Goal: Information Seeking & Learning: Learn about a topic

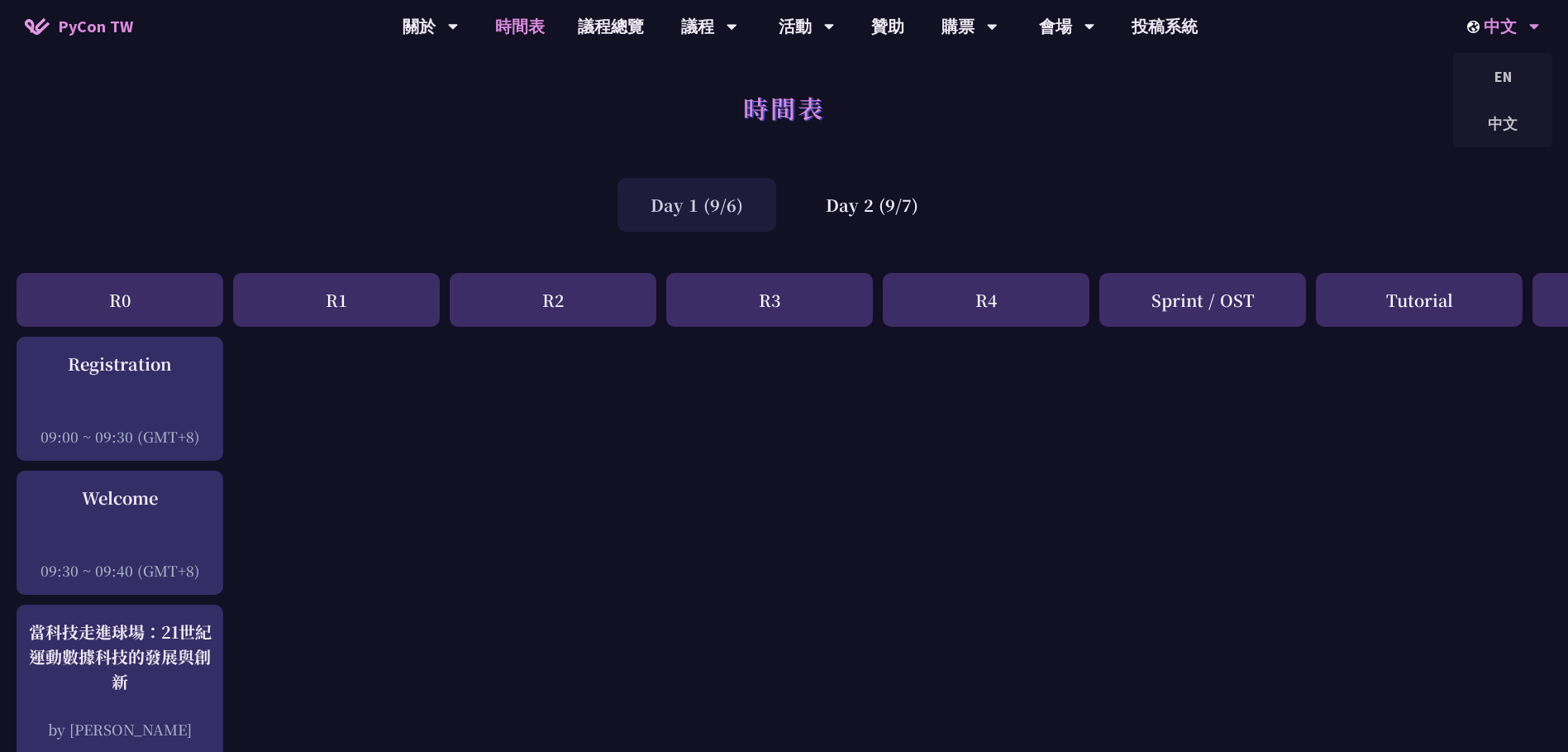
click at [1498, 31] on div "中文" at bounding box center [1503, 27] width 73 height 53
click at [1506, 84] on div "EN" at bounding box center [1502, 76] width 99 height 39
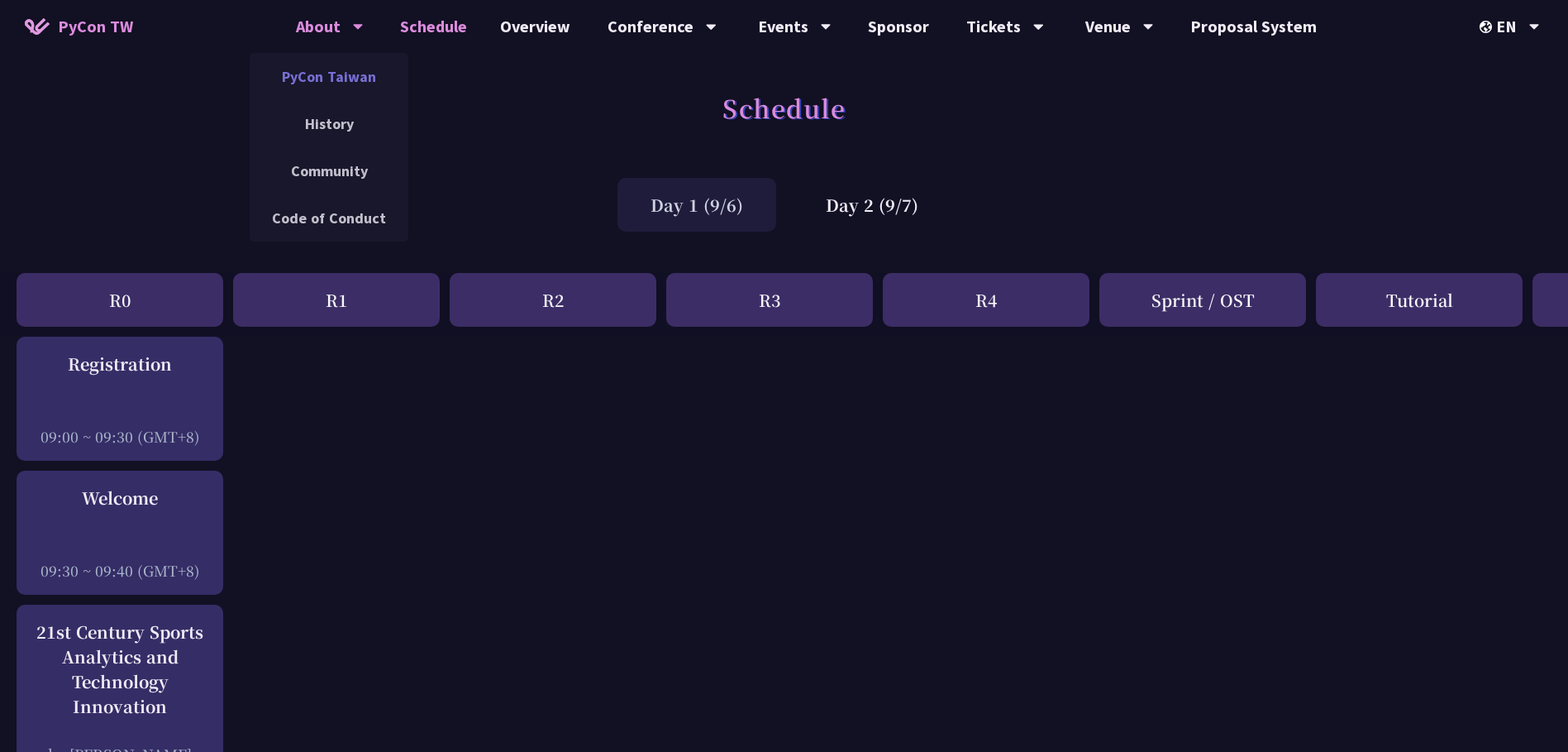
click at [347, 72] on link "PyCon Taiwan" at bounding box center [329, 76] width 159 height 39
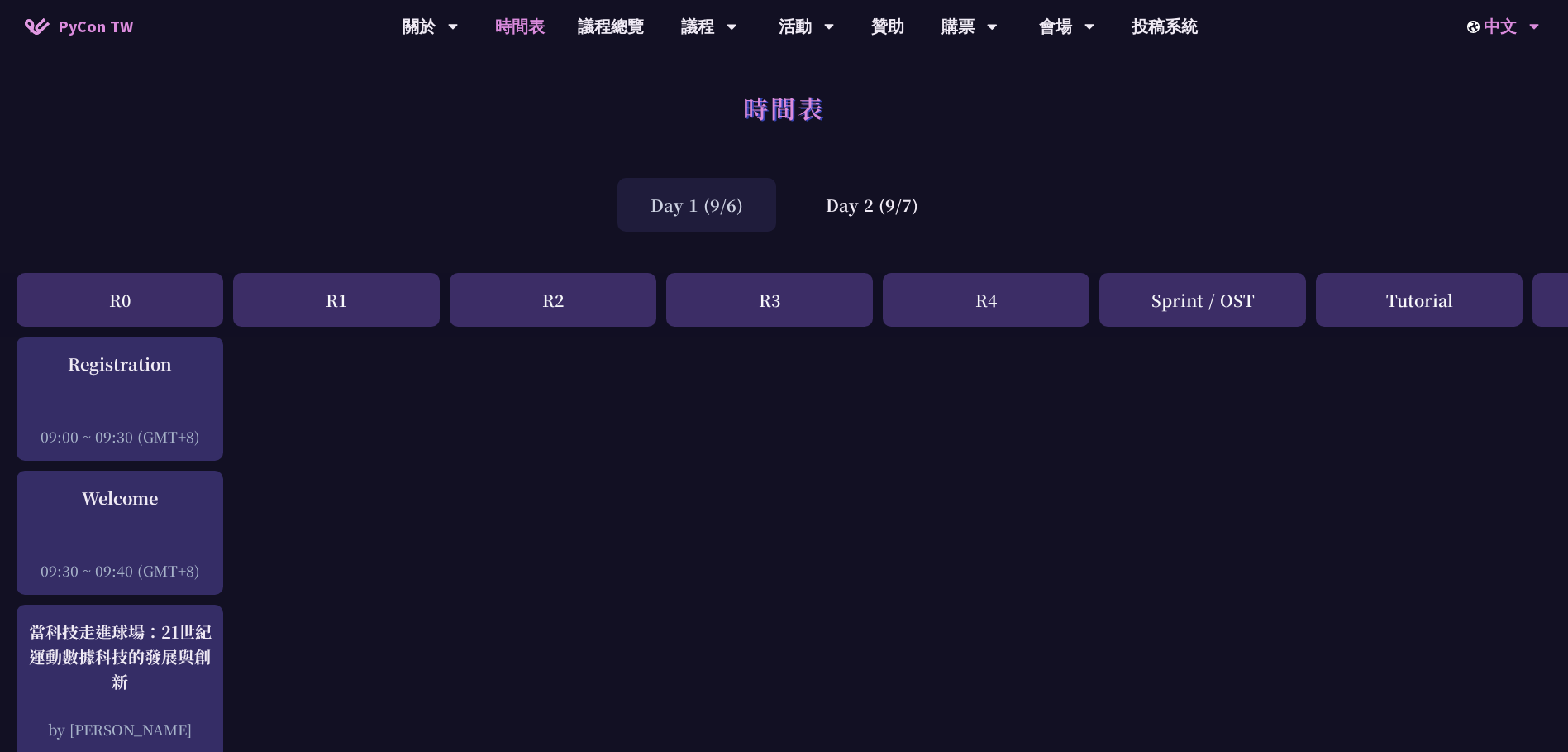
click at [1513, 30] on div "中文" at bounding box center [1503, 27] width 73 height 53
click at [1512, 29] on div "中文" at bounding box center [1503, 27] width 73 height 53
click at [1508, 68] on div "EN" at bounding box center [1502, 76] width 99 height 39
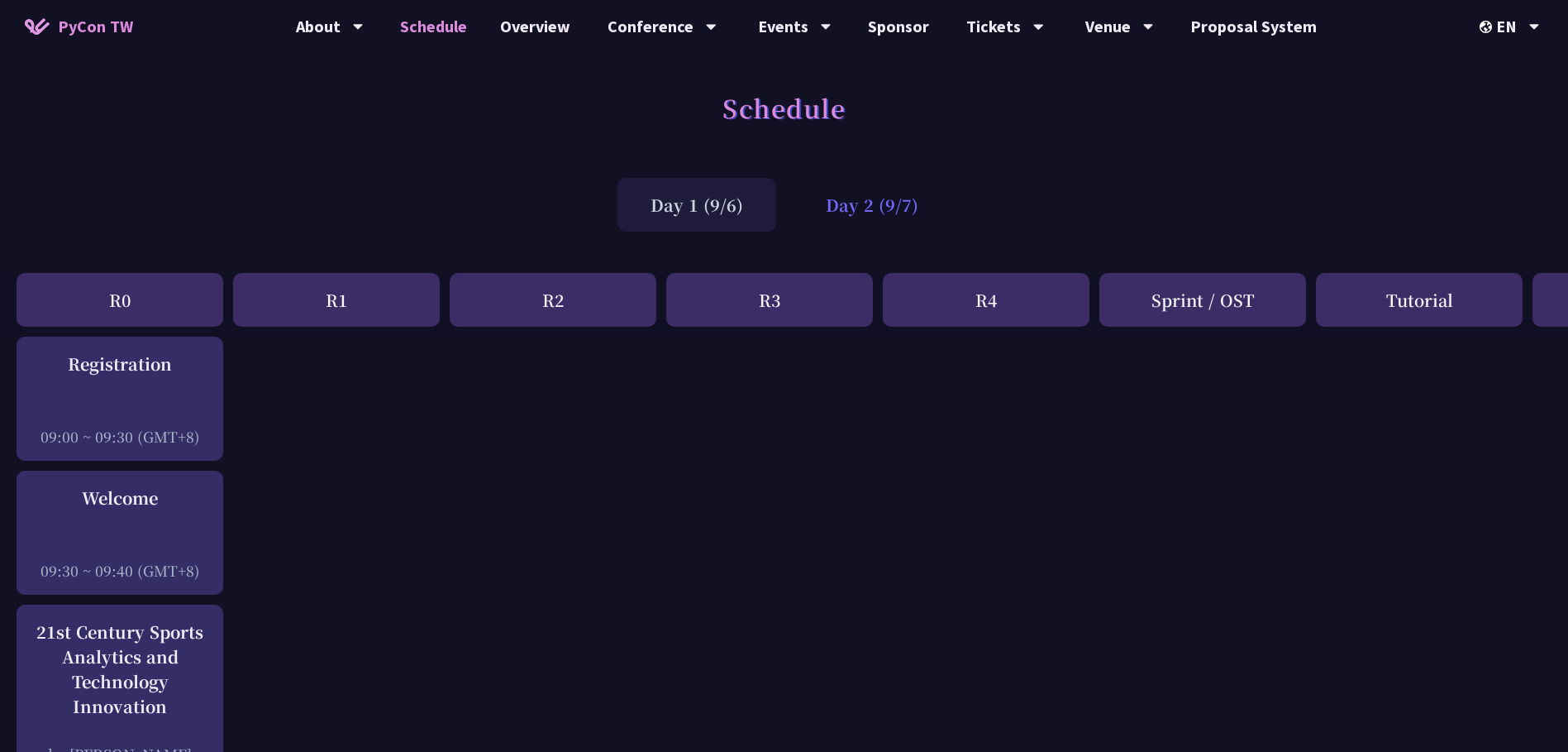
click at [882, 208] on div "Day 2 (9/7)" at bounding box center [872, 204] width 159 height 53
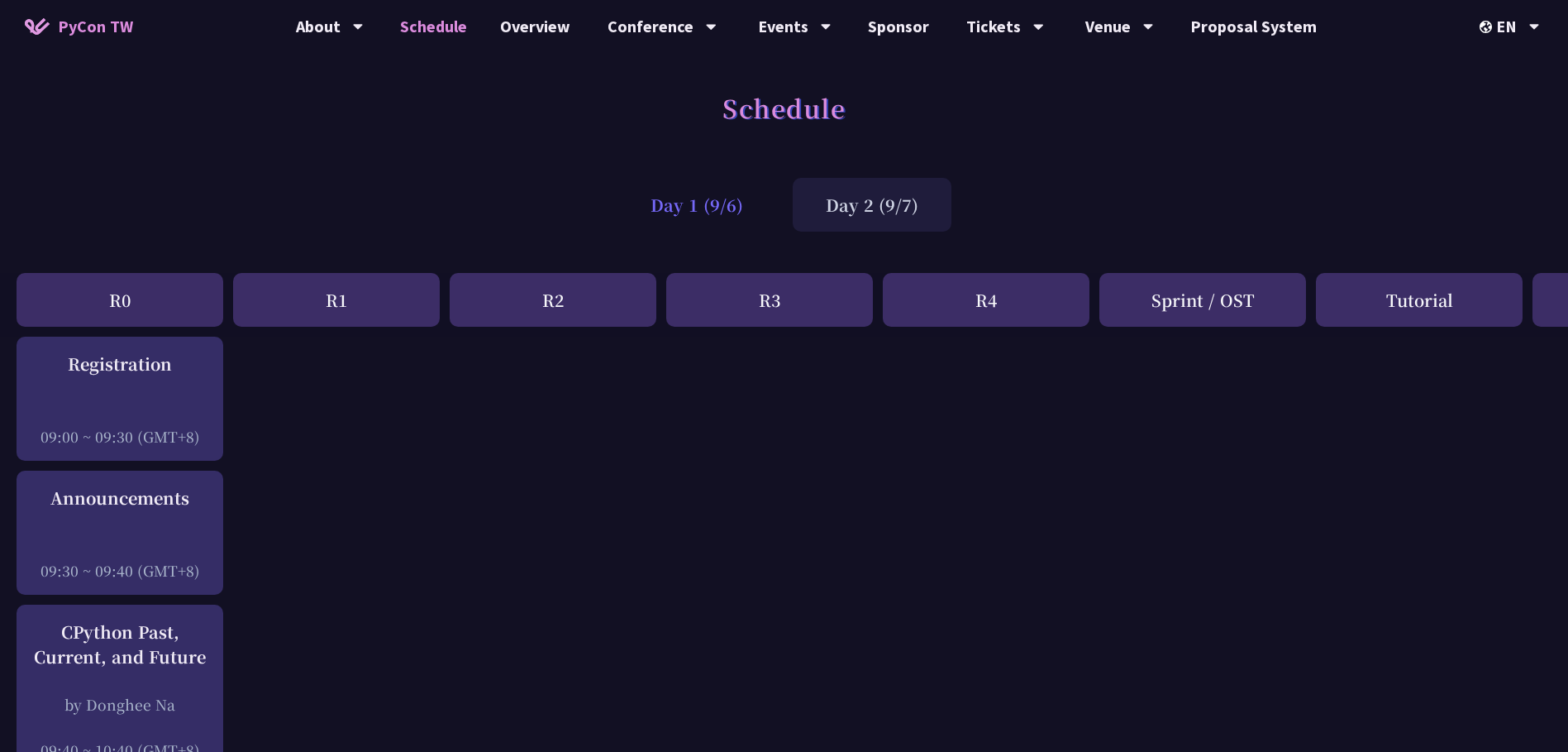
click at [725, 205] on div "Day 1 (9/6)" at bounding box center [696, 204] width 159 height 53
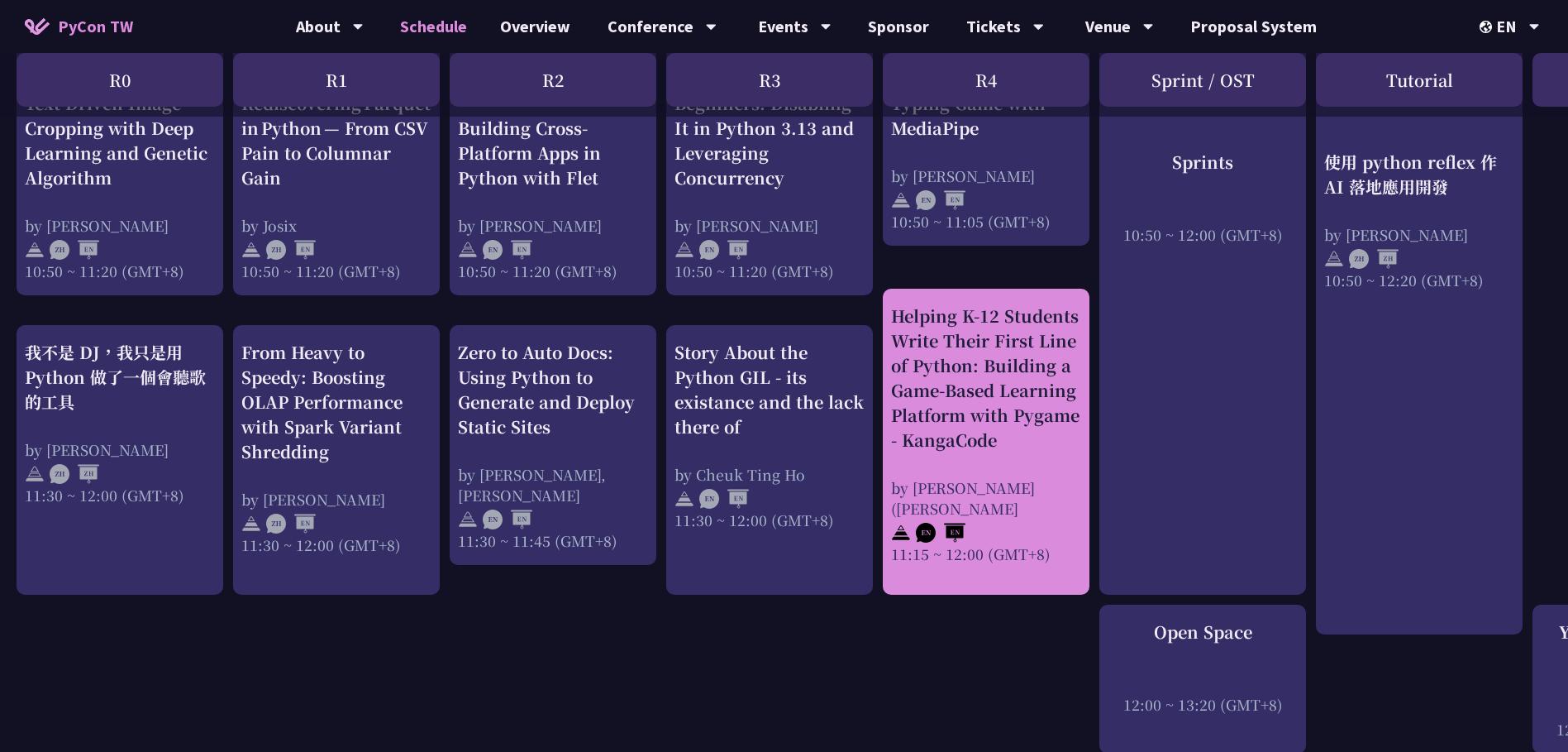
scroll to position [909, 0]
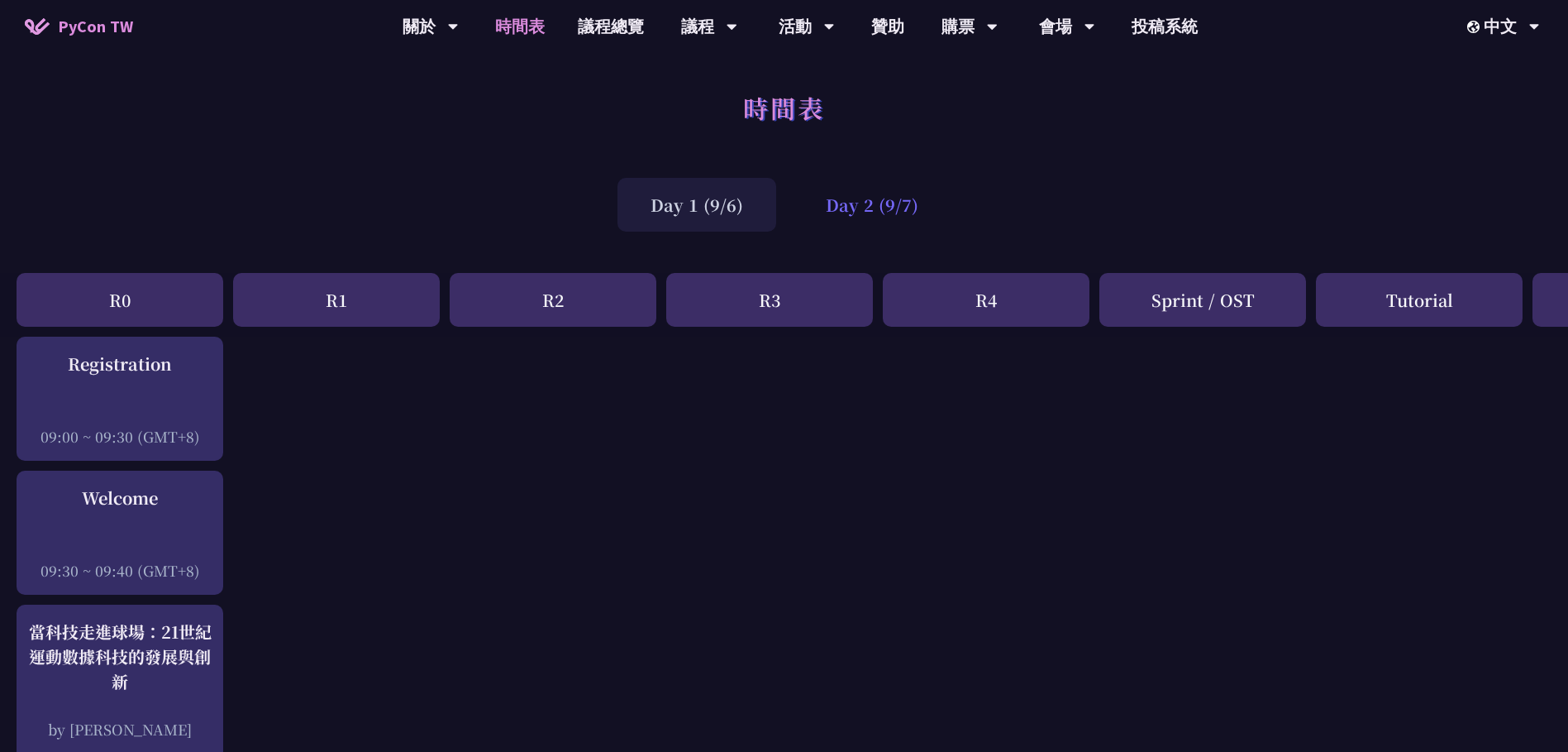
click at [891, 218] on div "Day 2 (9/7)" at bounding box center [872, 204] width 159 height 53
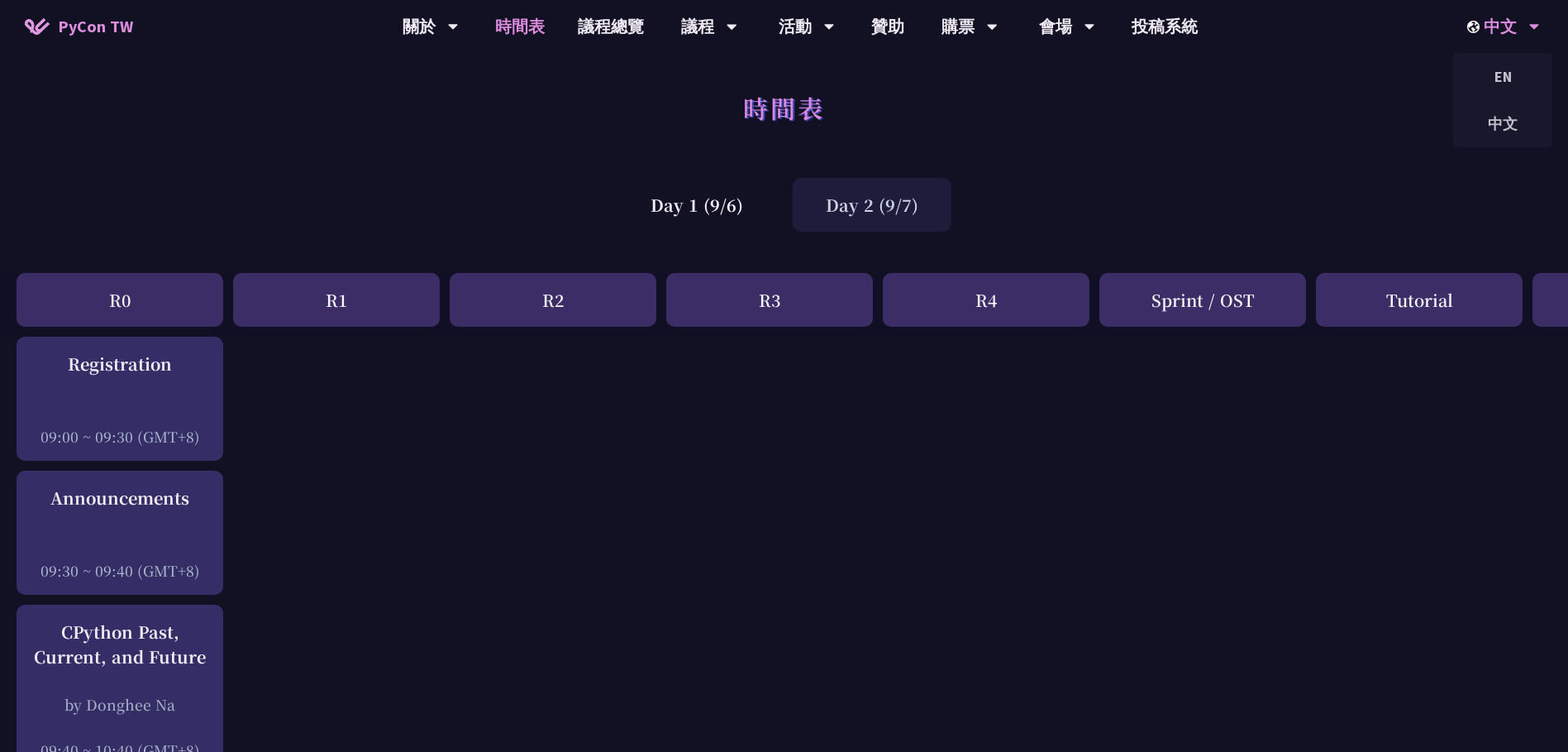
click at [1509, 36] on div "中文" at bounding box center [1503, 27] width 73 height 53
click at [1511, 76] on div "EN" at bounding box center [1502, 76] width 99 height 39
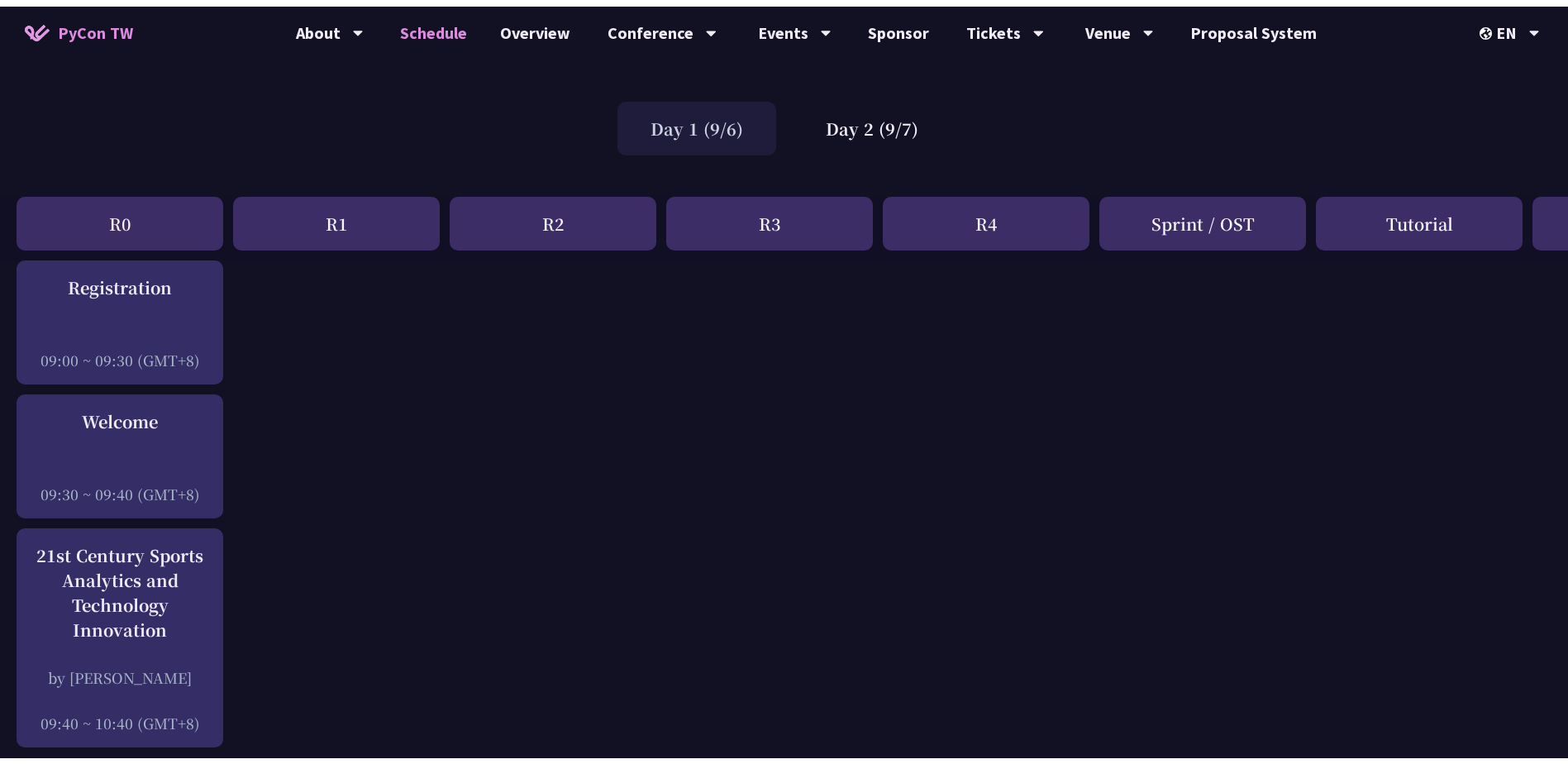
scroll to position [413, 0]
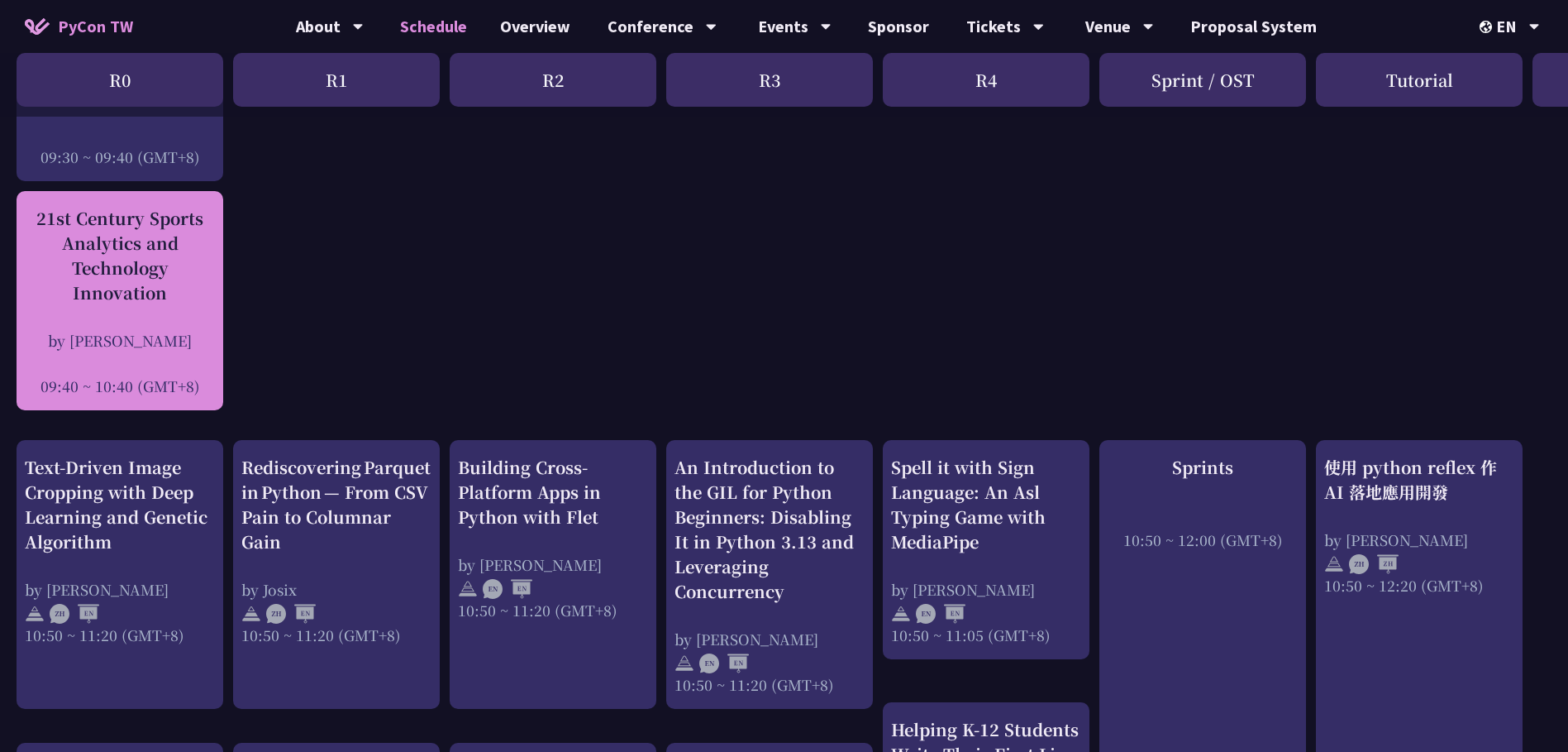
click at [144, 313] on div "21st Century Sports Analytics and Technology Innovation by Tica Lin 09:40 ~ 10:…" at bounding box center [120, 301] width 190 height 190
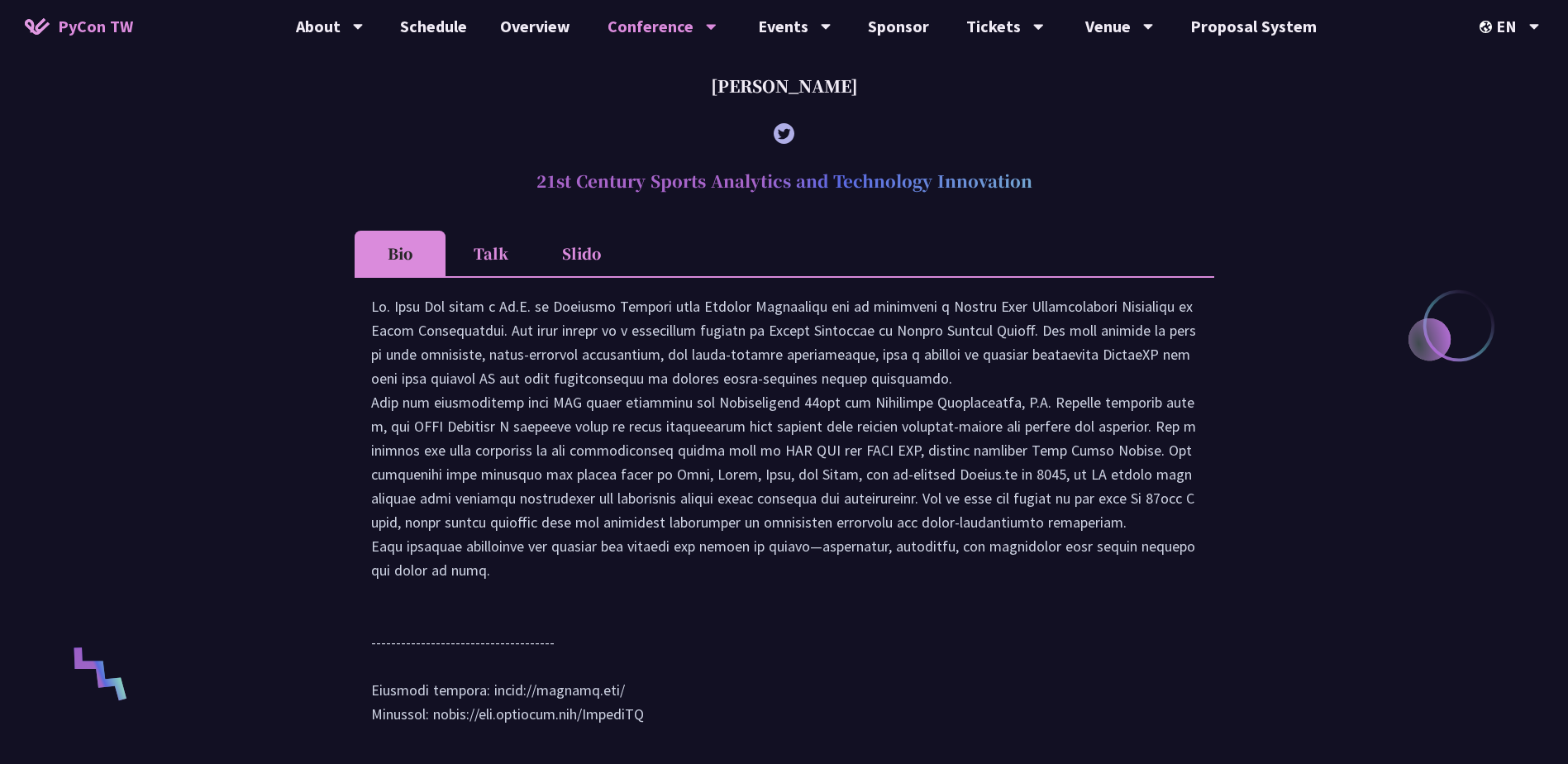
scroll to position [744, 0]
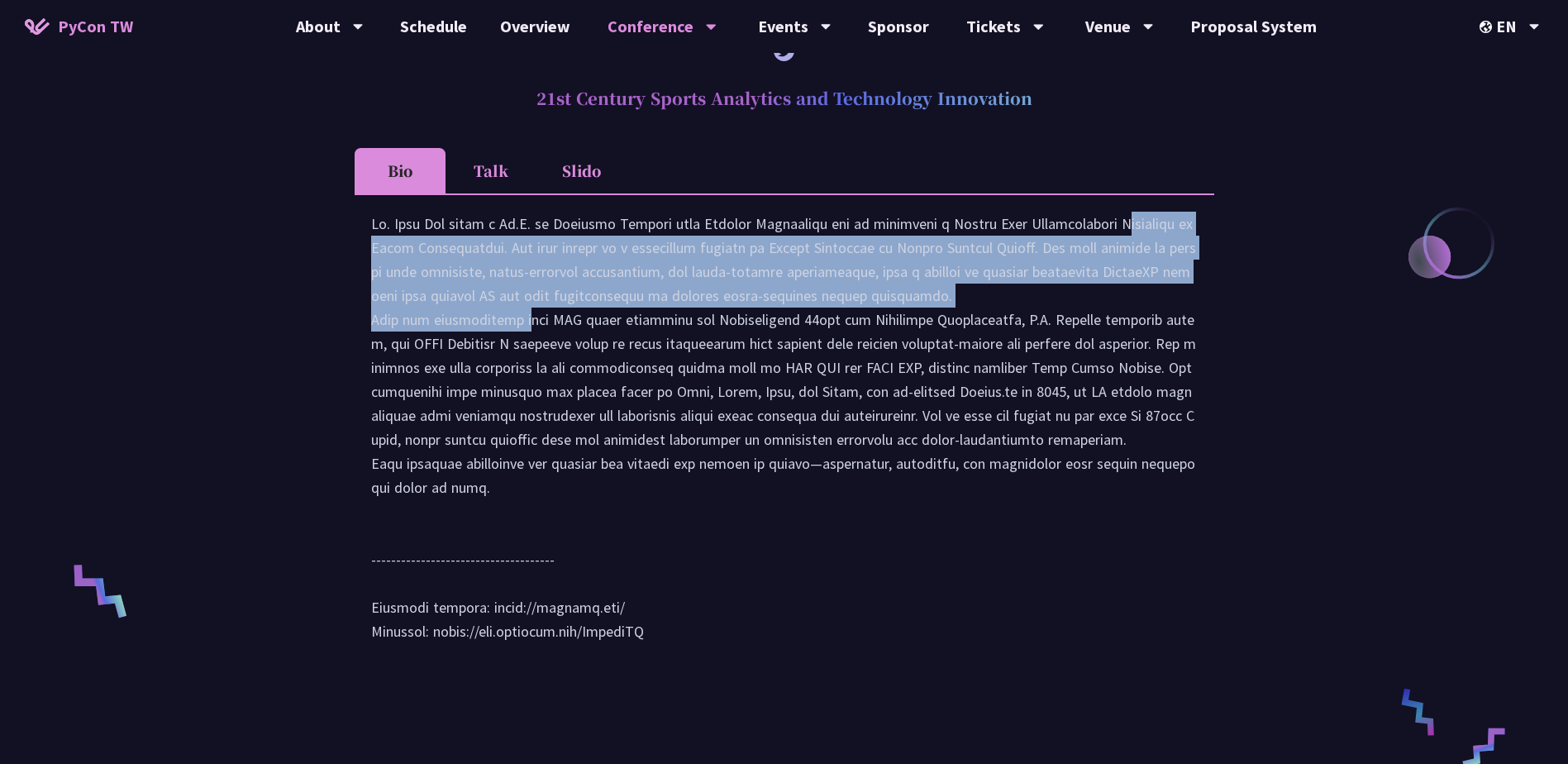
drag, startPoint x: 947, startPoint y: 250, endPoint x: 1001, endPoint y: 325, distance: 92.4
click at [1001, 323] on div at bounding box center [784, 435] width 826 height 448
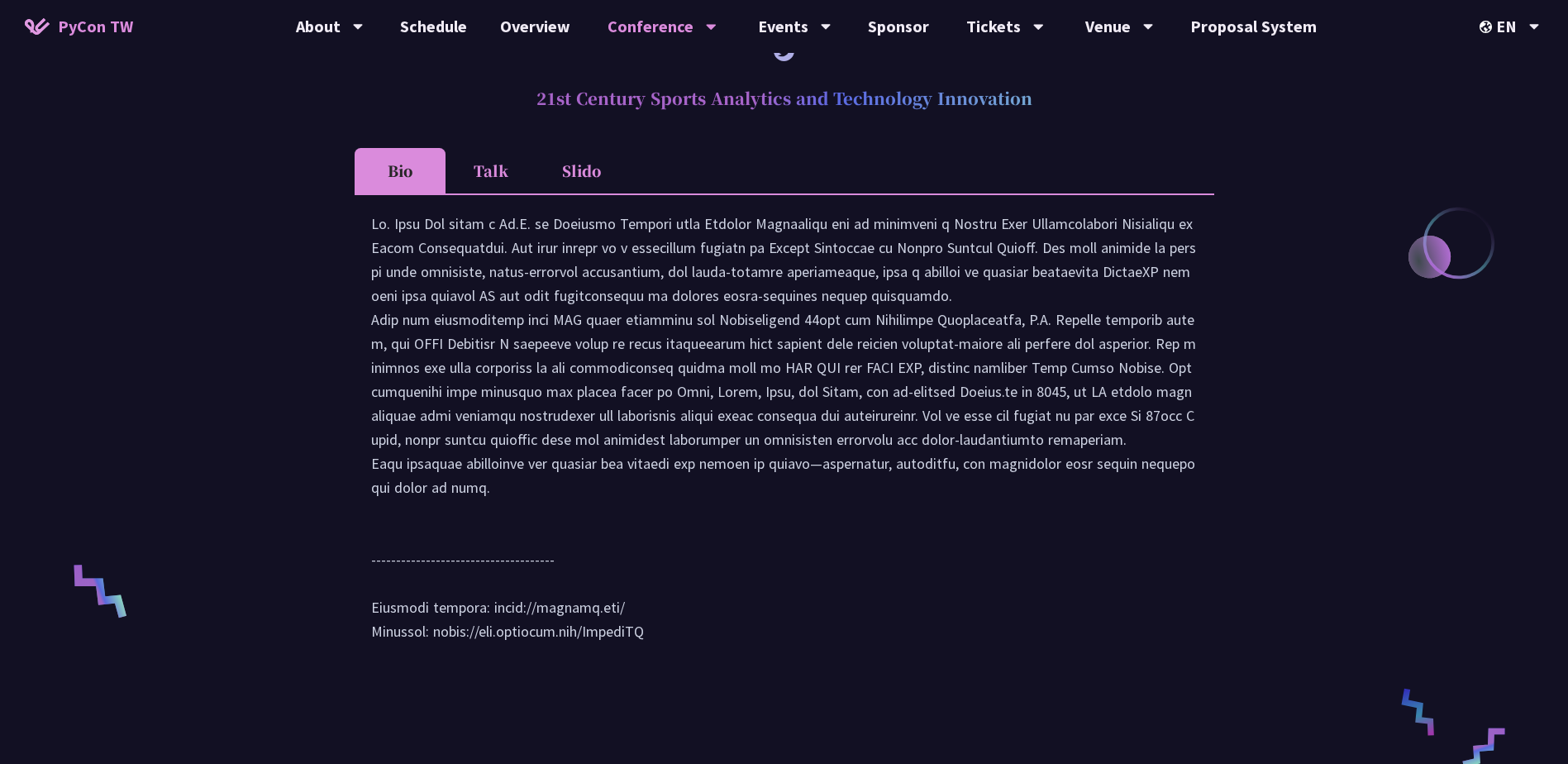
drag, startPoint x: 1001, startPoint y: 325, endPoint x: 776, endPoint y: 355, distance: 227.0
click at [776, 355] on div at bounding box center [784, 435] width 826 height 448
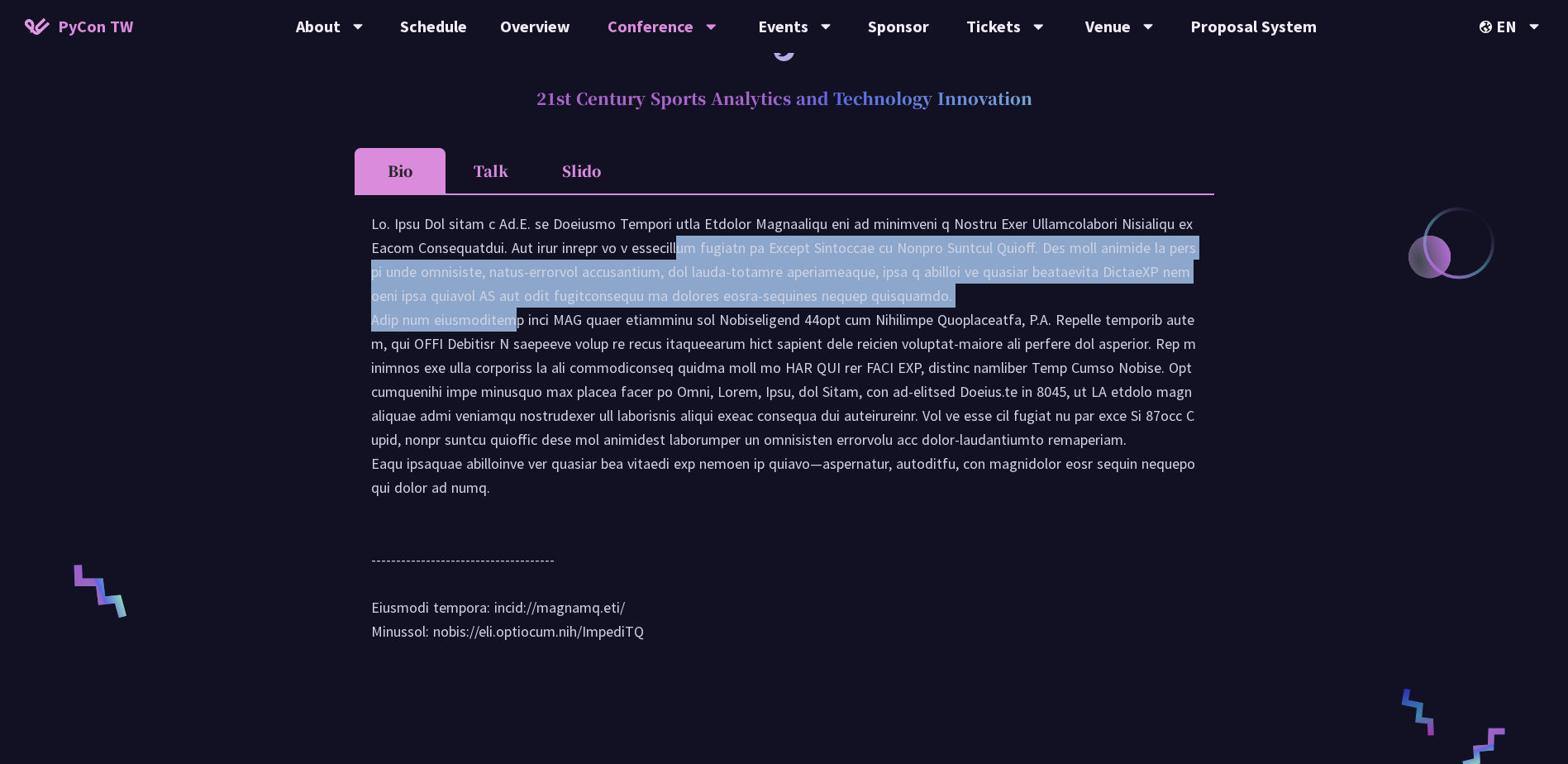
drag, startPoint x: 497, startPoint y: 276, endPoint x: 885, endPoint y: 317, distance: 390.2
click at [885, 317] on div at bounding box center [784, 435] width 826 height 448
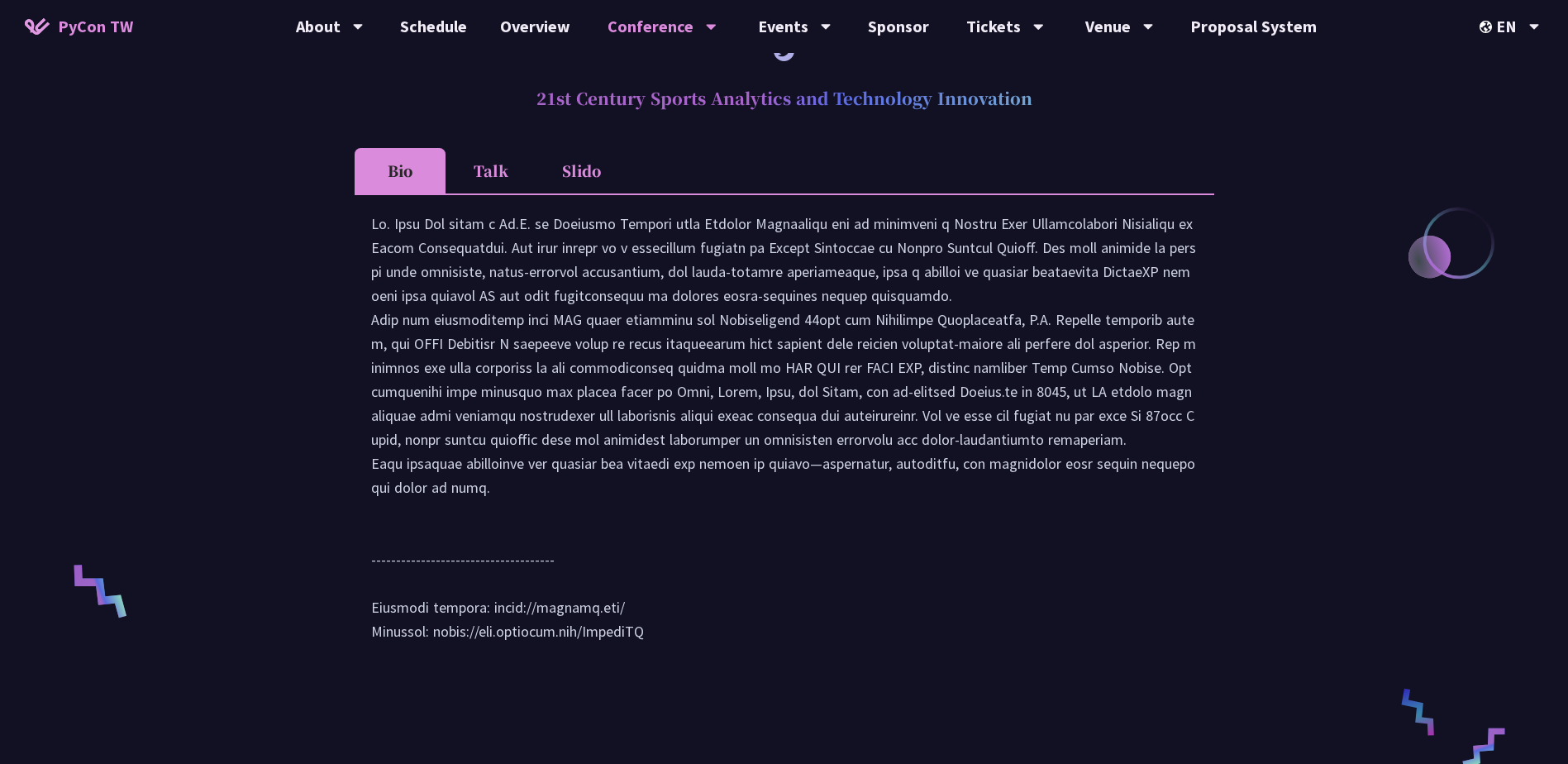
drag, startPoint x: 885, startPoint y: 317, endPoint x: 875, endPoint y: 364, distance: 48.1
click at [875, 364] on div at bounding box center [784, 435] width 826 height 448
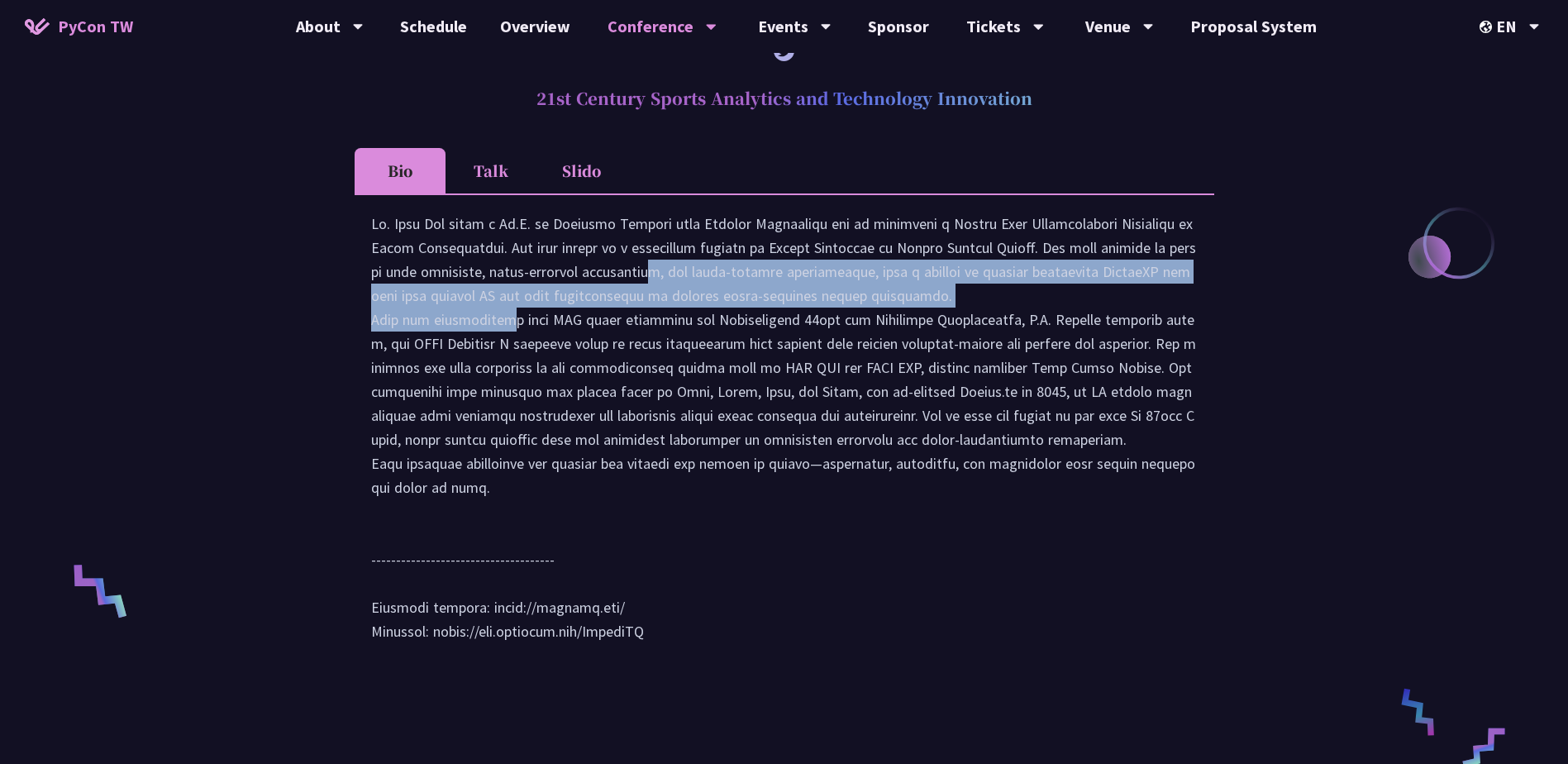
drag, startPoint x: 446, startPoint y: 286, endPoint x: 883, endPoint y: 313, distance: 437.8
click at [883, 313] on div at bounding box center [784, 435] width 826 height 448
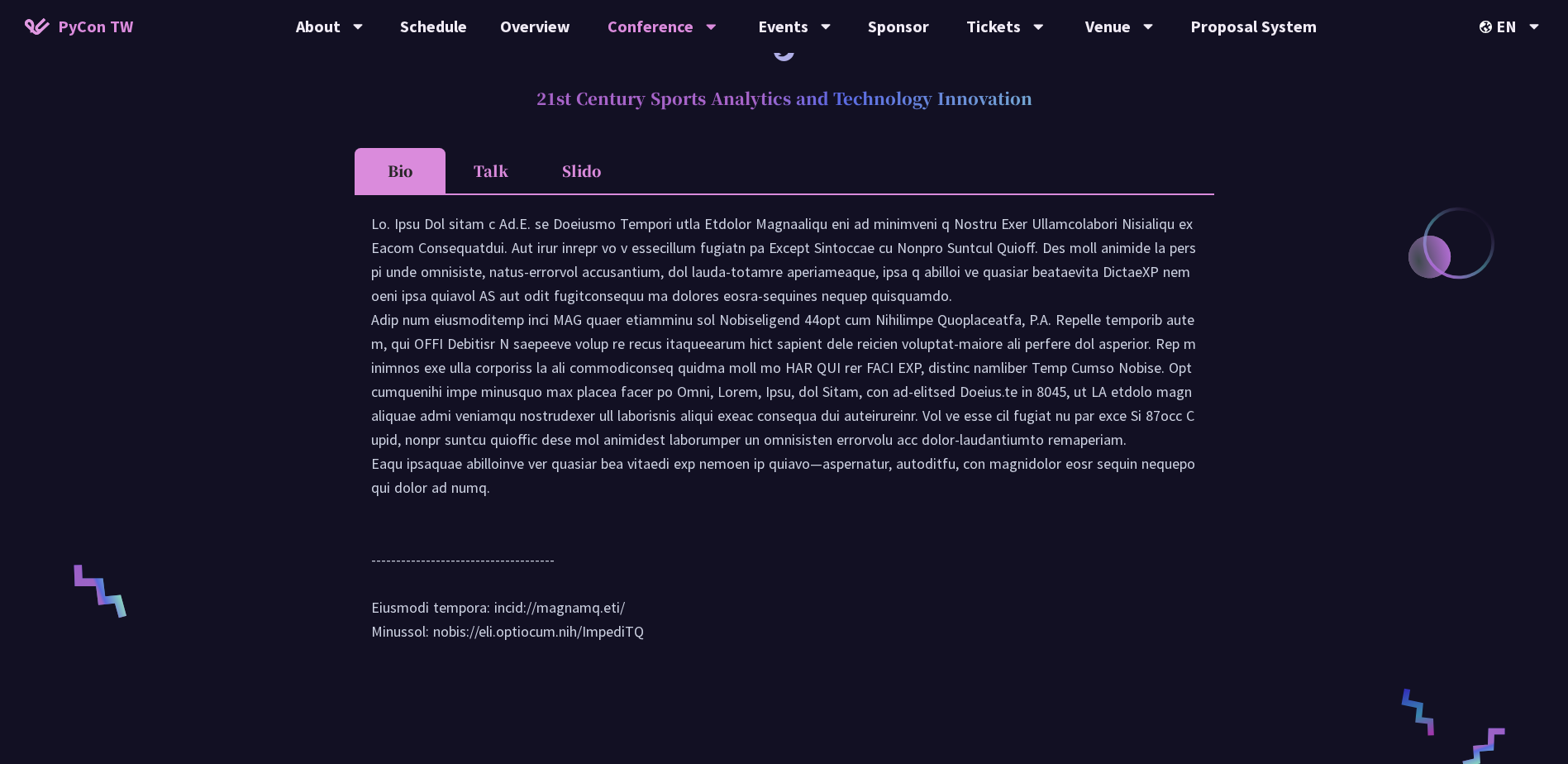
drag, startPoint x: 883, startPoint y: 313, endPoint x: 887, endPoint y: 336, distance: 23.3
click at [887, 336] on div at bounding box center [784, 435] width 826 height 448
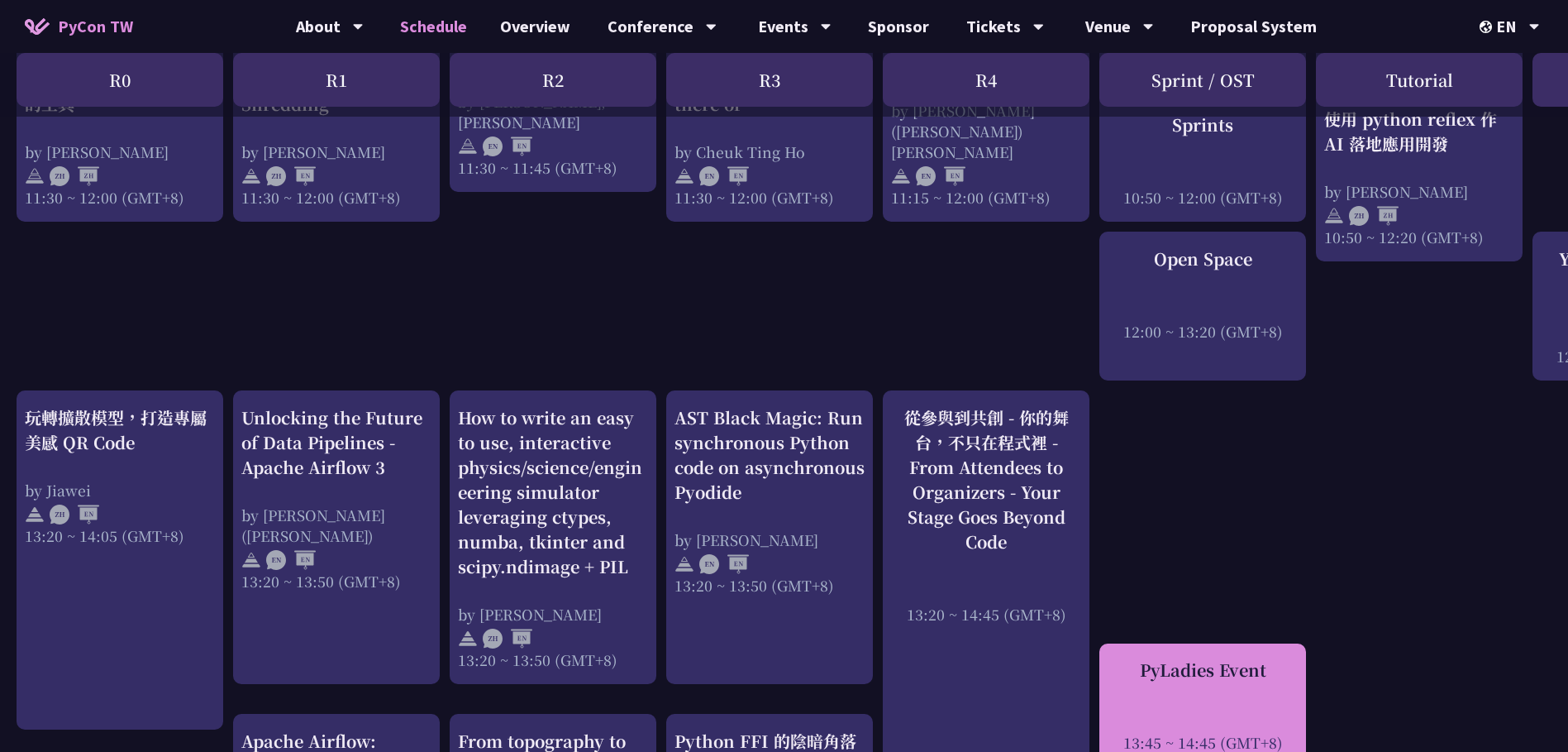
scroll to position [790, 0]
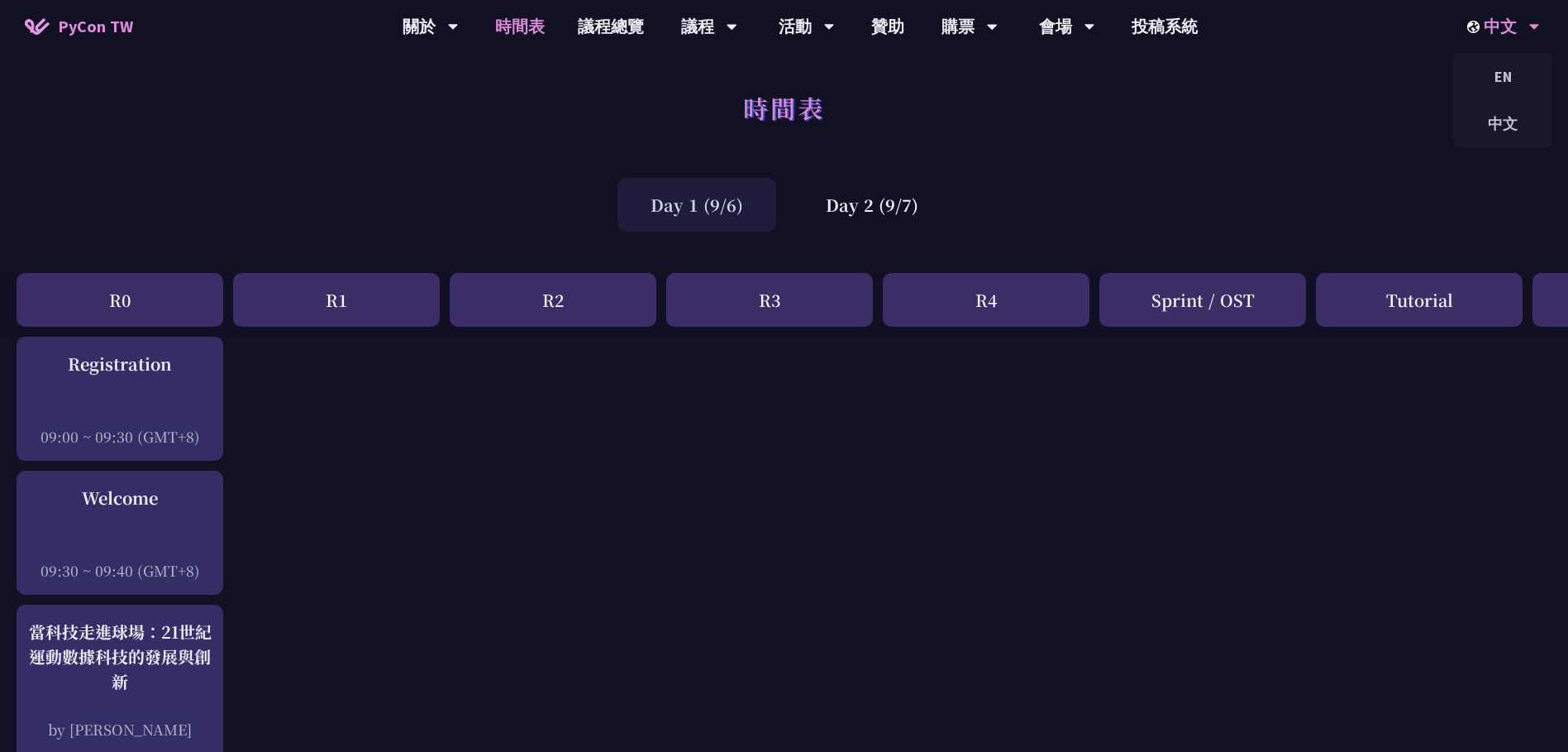
click at [1472, 24] on img at bounding box center [1475, 27] width 17 height 12
click at [1507, 77] on div "EN" at bounding box center [1502, 76] width 99 height 39
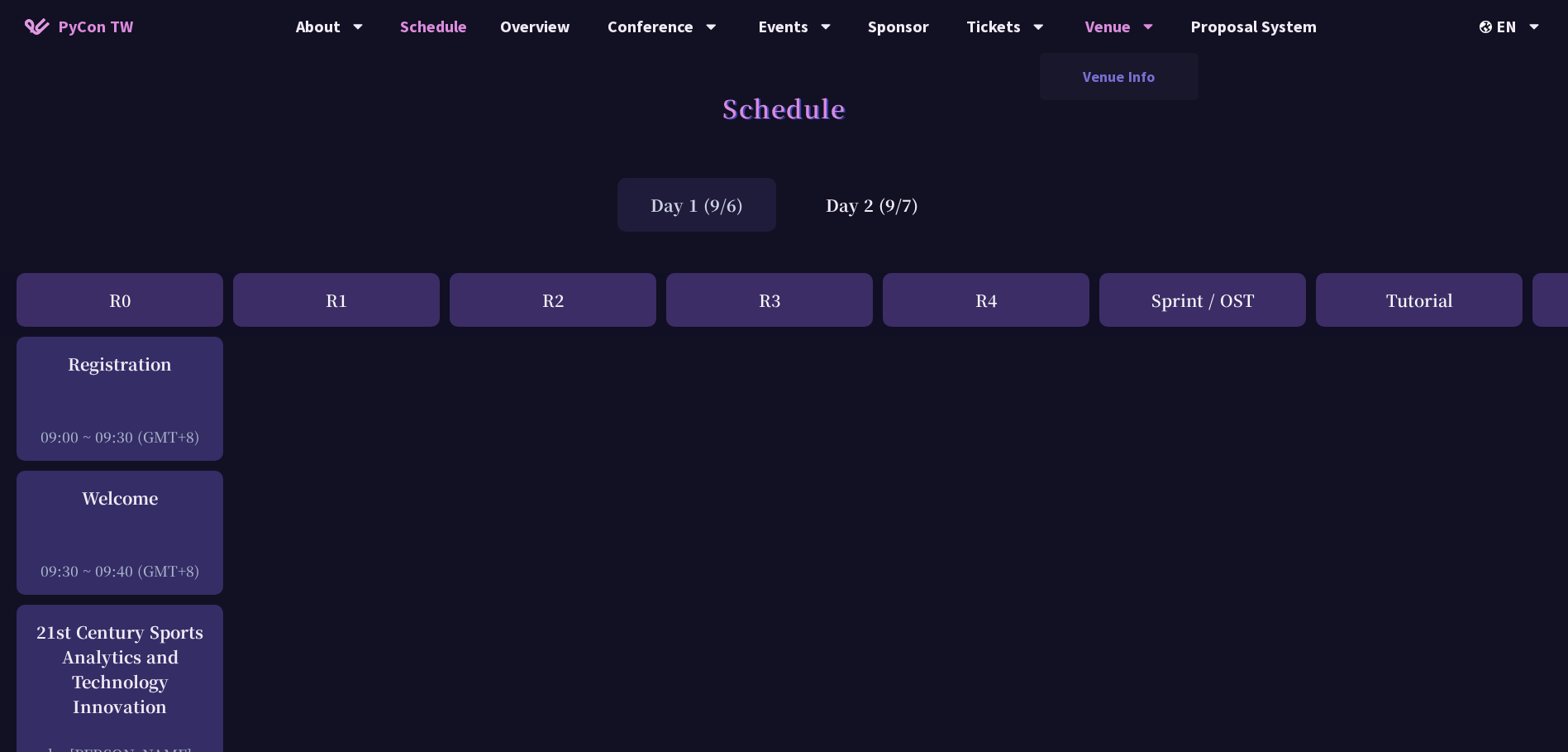
click at [1099, 68] on link "Venue Info" at bounding box center [1118, 76] width 159 height 39
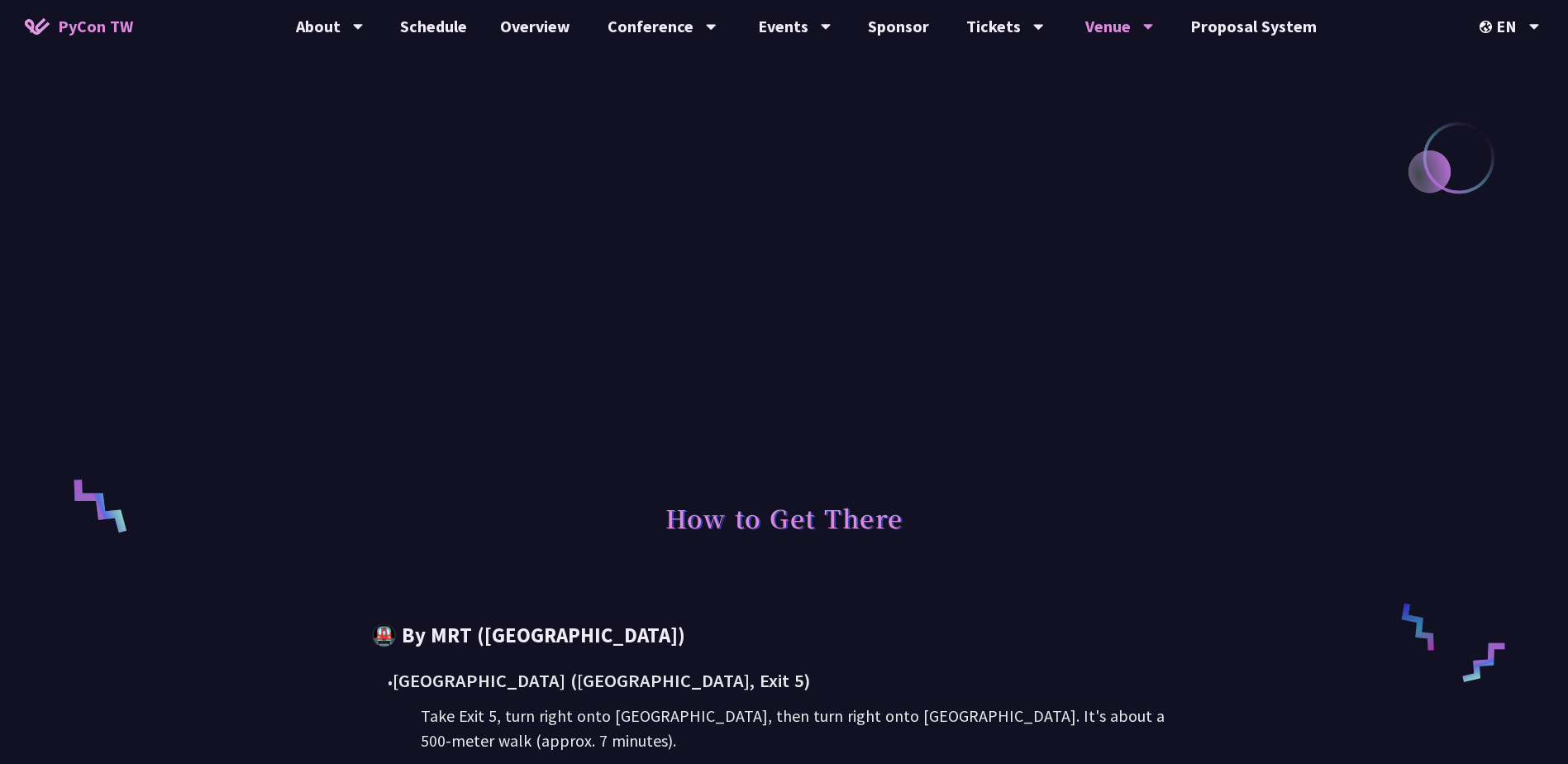
scroll to position [164, 0]
